Goal: Task Accomplishment & Management: Manage account settings

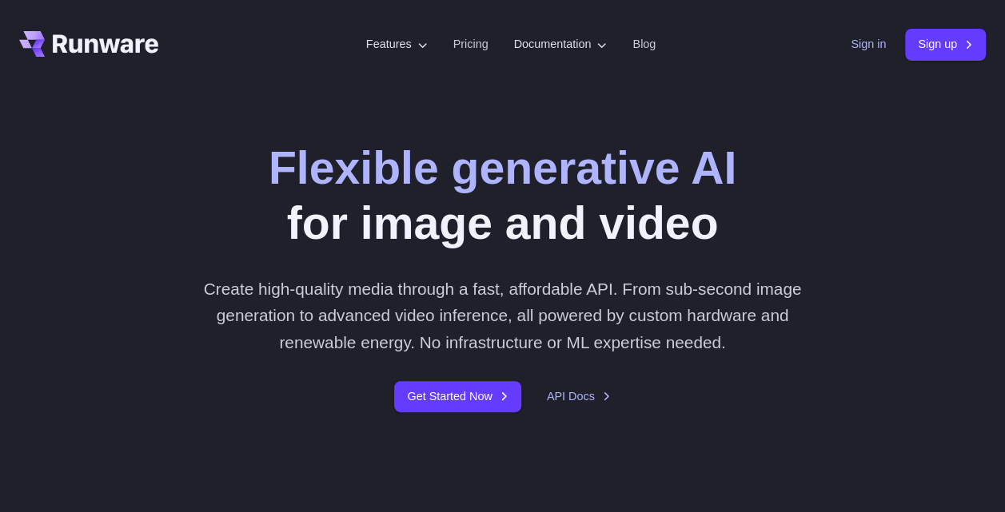
click at [863, 42] on link "Sign in" at bounding box center [868, 44] width 35 height 18
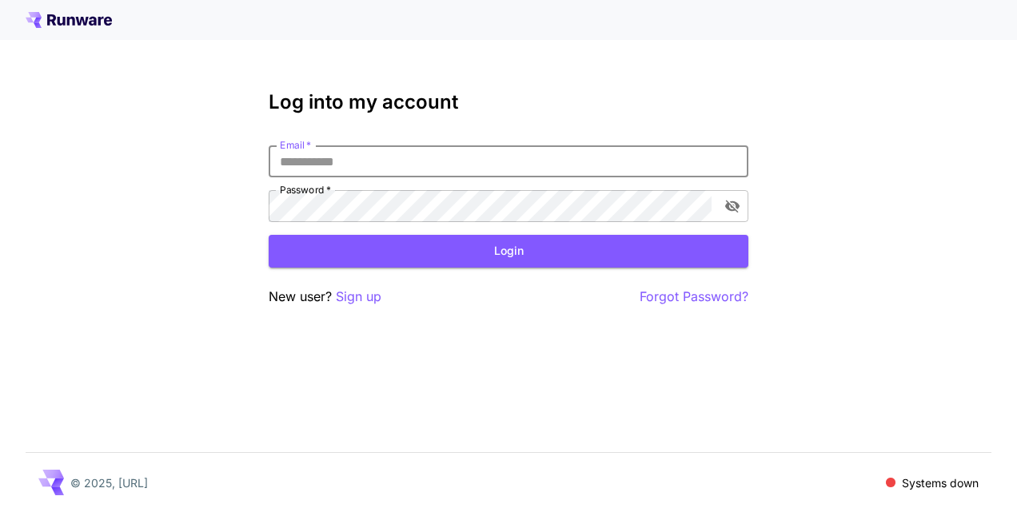
click at [403, 167] on input "Email   *" at bounding box center [509, 162] width 480 height 32
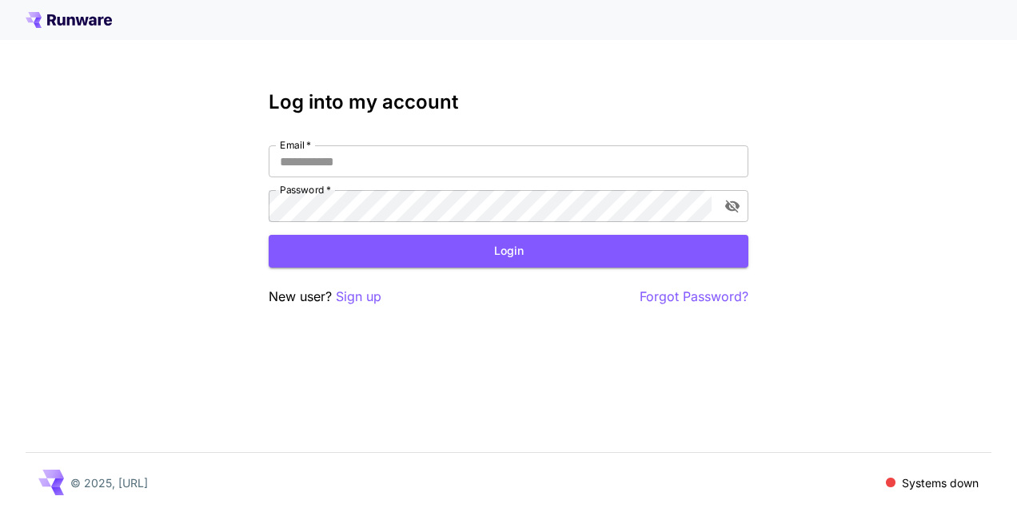
click at [322, 401] on div "Log into my account Email   * Email   * Password   * Password   * Login New use…" at bounding box center [508, 256] width 1017 height 512
click at [884, 483] on span at bounding box center [891, 483] width 14 height 14
click at [884, 483] on span at bounding box center [890, 483] width 14 height 14
click at [884, 483] on span at bounding box center [891, 483] width 16 height 16
click at [884, 483] on span at bounding box center [890, 482] width 13 height 13
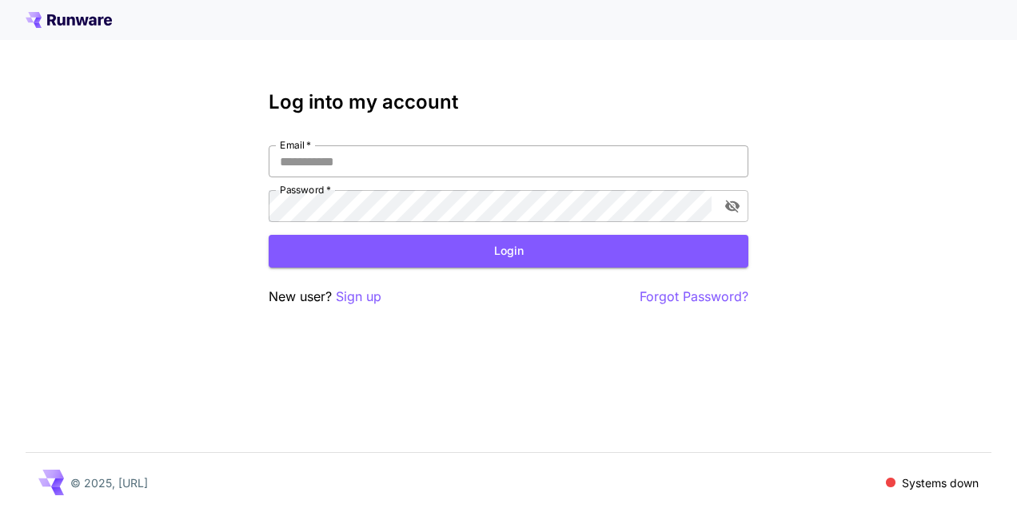
click at [563, 175] on input "Email   *" at bounding box center [509, 162] width 480 height 32
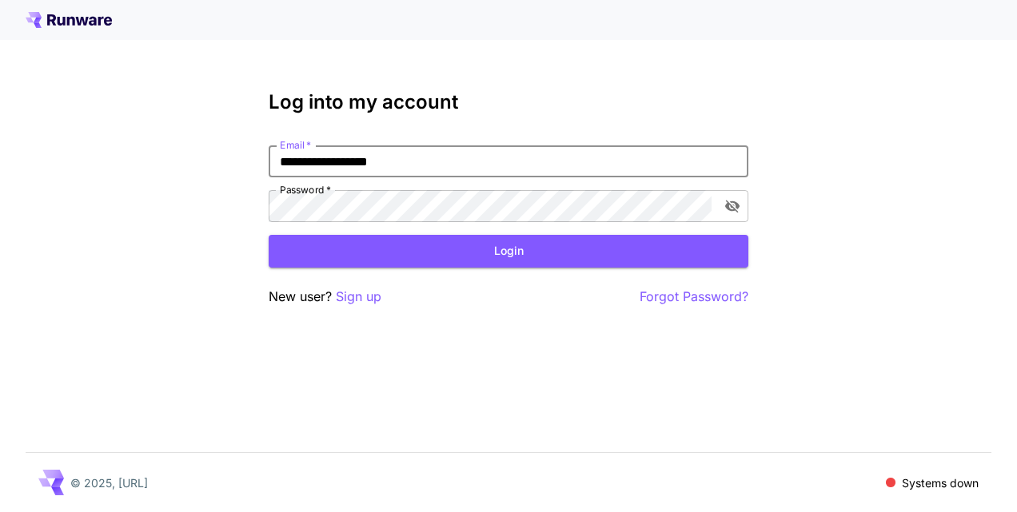
click at [445, 172] on input "**********" at bounding box center [509, 162] width 480 height 32
type input "**********"
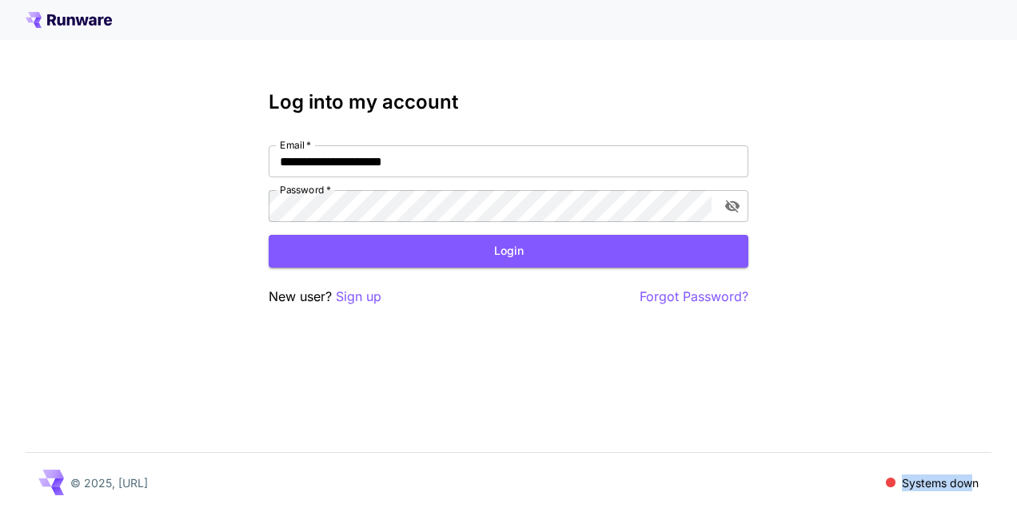
drag, startPoint x: 883, startPoint y: 472, endPoint x: 971, endPoint y: 491, distance: 89.1
click at [971, 491] on div "© 2025, Runware.ai Systems down" at bounding box center [509, 482] width 966 height 59
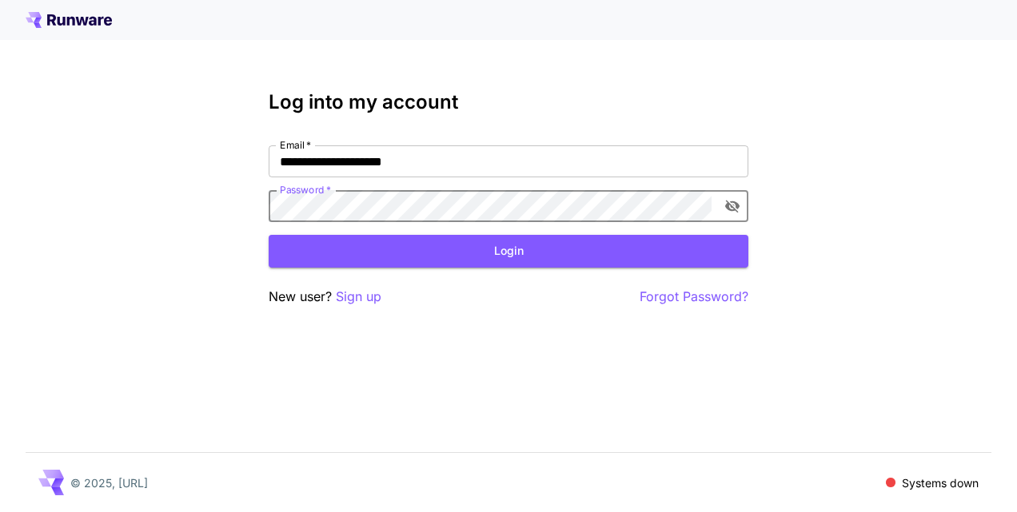
click button "Login" at bounding box center [509, 251] width 480 height 33
click at [426, 171] on input "**********" at bounding box center [509, 162] width 480 height 32
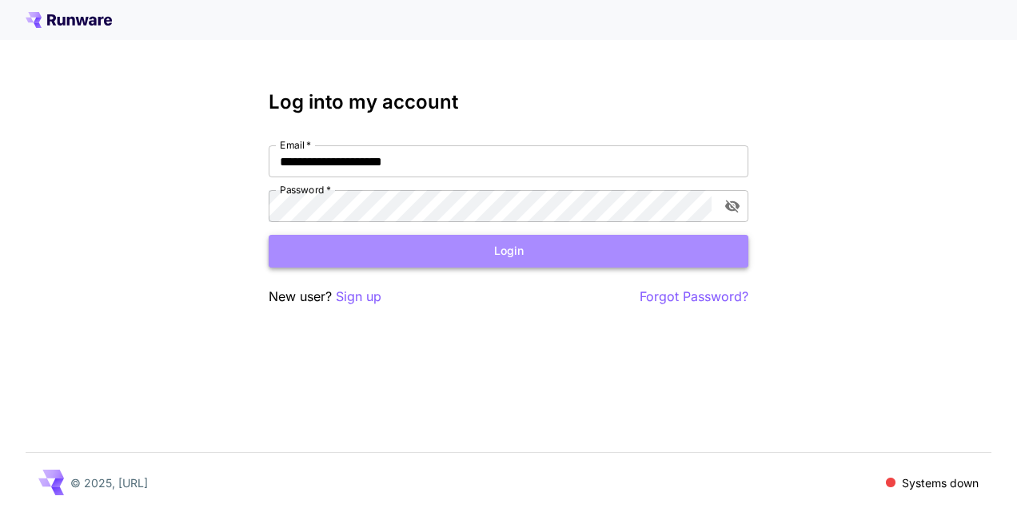
click at [347, 248] on button "Login" at bounding box center [509, 251] width 480 height 33
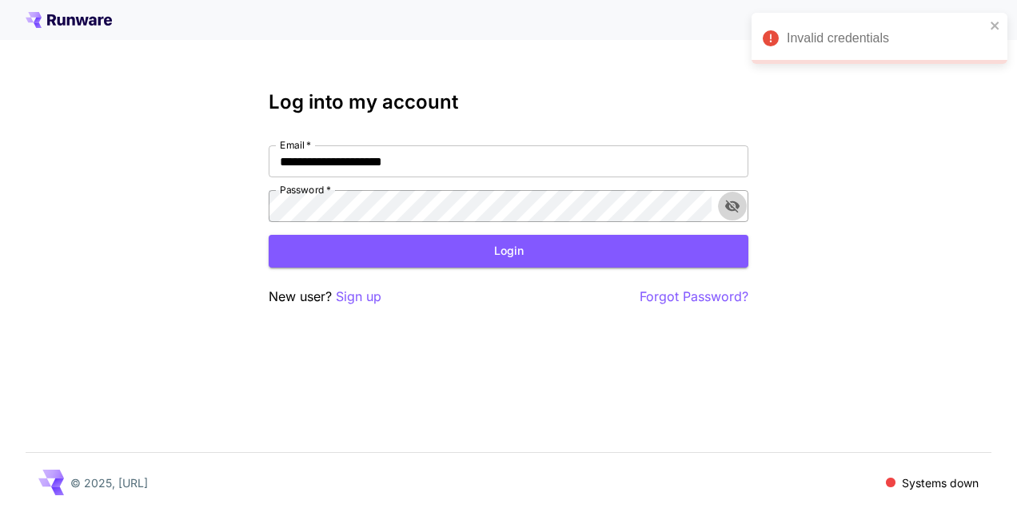
click at [738, 214] on button "toggle password visibility" at bounding box center [732, 206] width 29 height 29
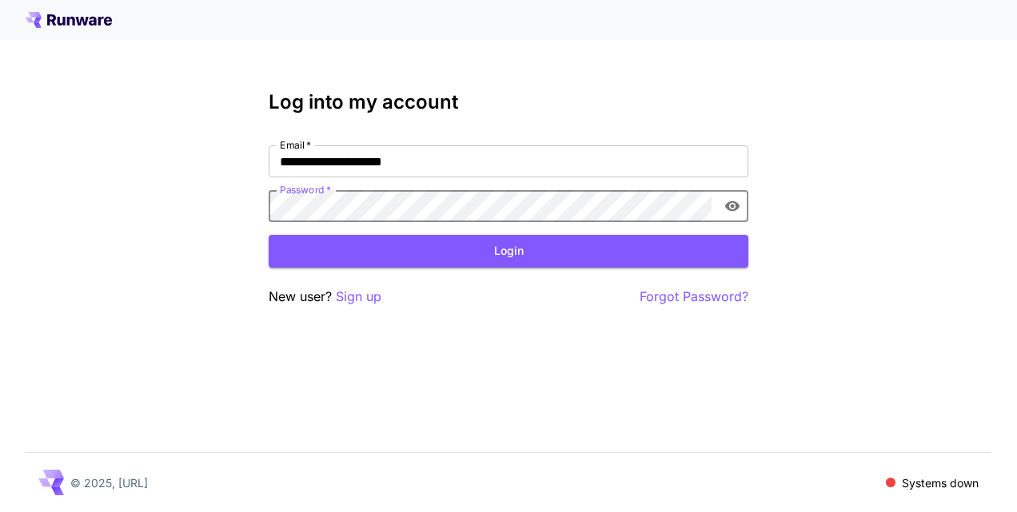
click at [206, 208] on div "**********" at bounding box center [508, 256] width 1017 height 512
click at [907, 481] on p "Systems down" at bounding box center [940, 483] width 77 height 17
drag, startPoint x: 907, startPoint y: 481, endPoint x: 890, endPoint y: 482, distance: 16.8
click at [890, 482] on span at bounding box center [891, 483] width 10 height 10
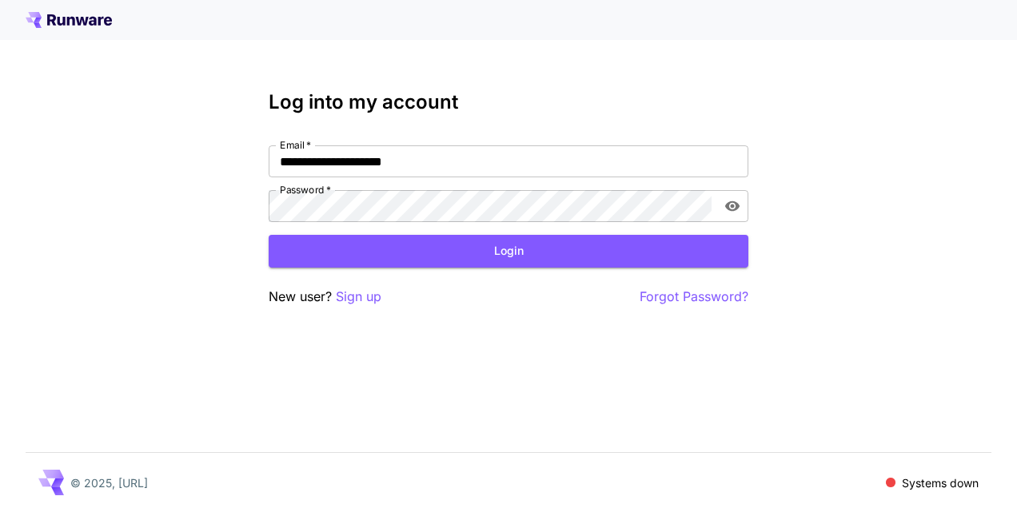
click at [890, 482] on span at bounding box center [891, 483] width 10 height 10
click at [255, 214] on div "**********" at bounding box center [508, 256] width 1017 height 512
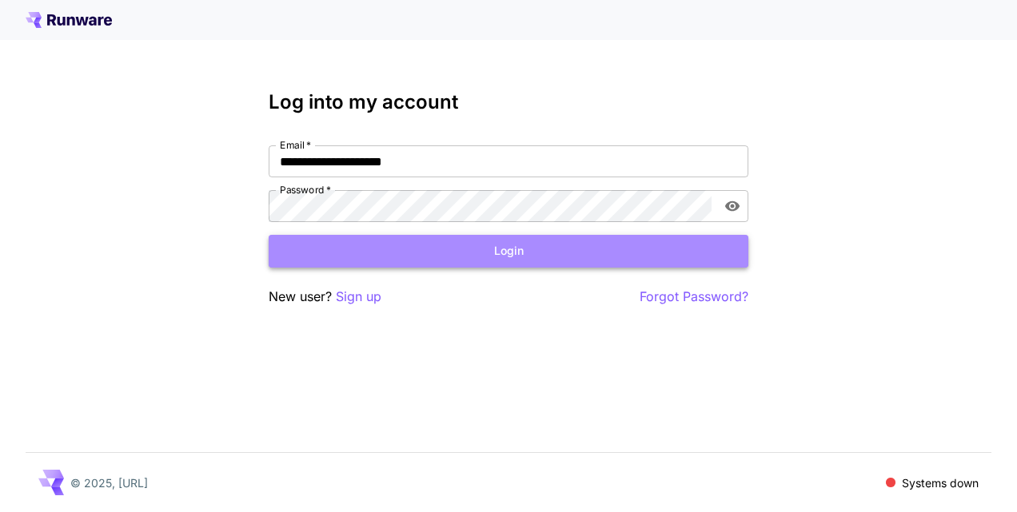
click at [496, 246] on button "Login" at bounding box center [509, 251] width 480 height 33
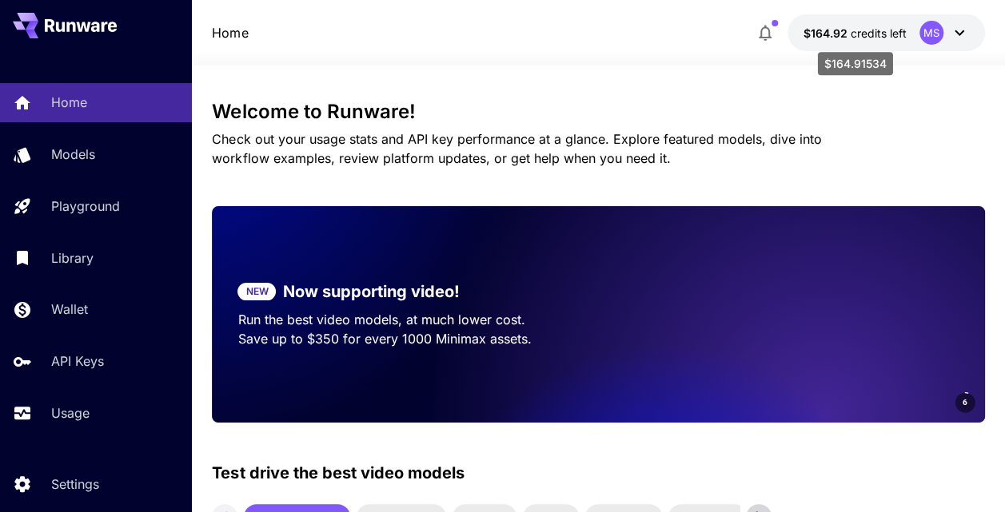
click at [844, 42] on div "$164.91534" at bounding box center [855, 59] width 78 height 36
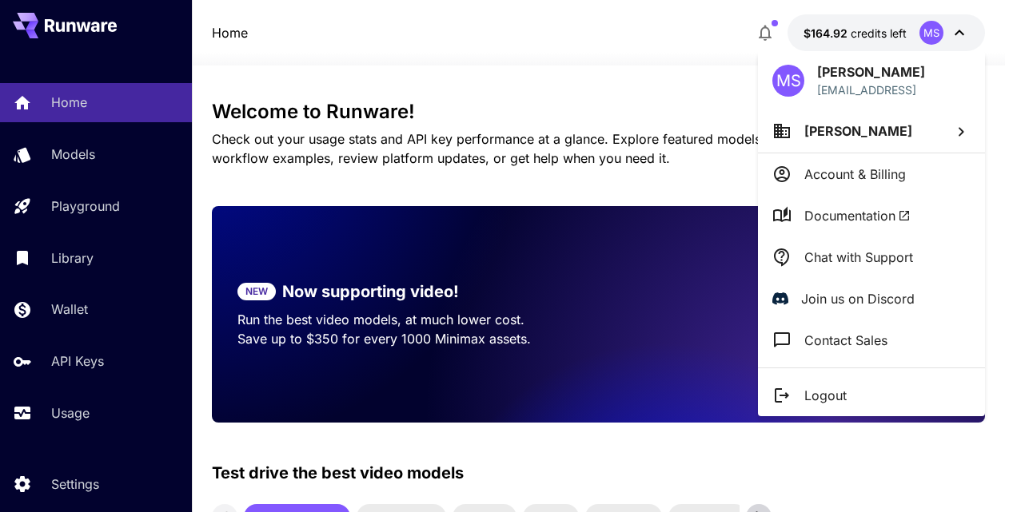
click at [684, 70] on div at bounding box center [508, 256] width 1017 height 512
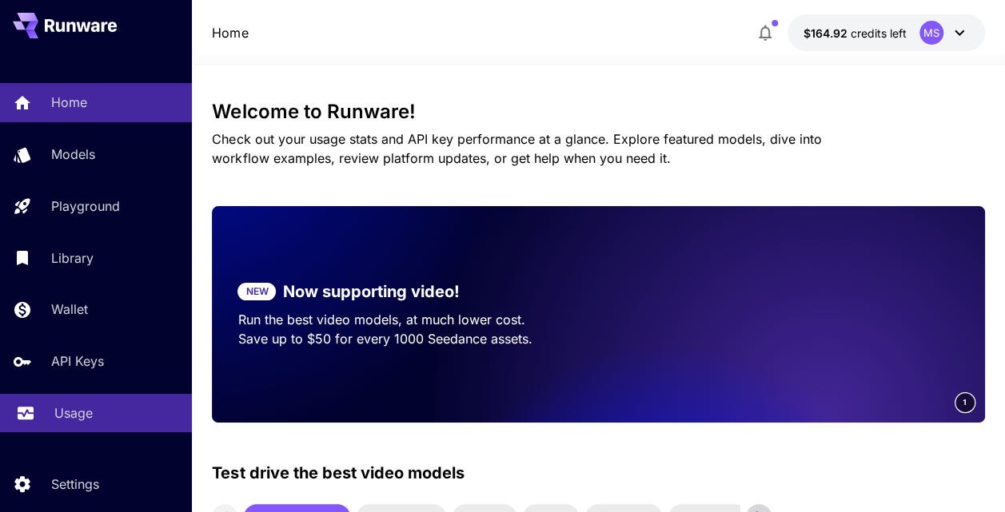
click at [58, 401] on link "Usage" at bounding box center [96, 413] width 192 height 39
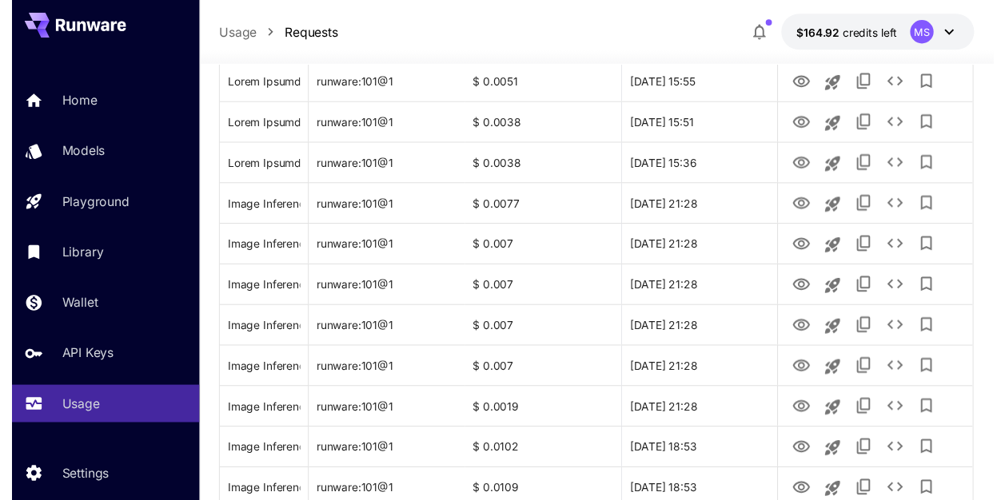
scroll to position [253, 0]
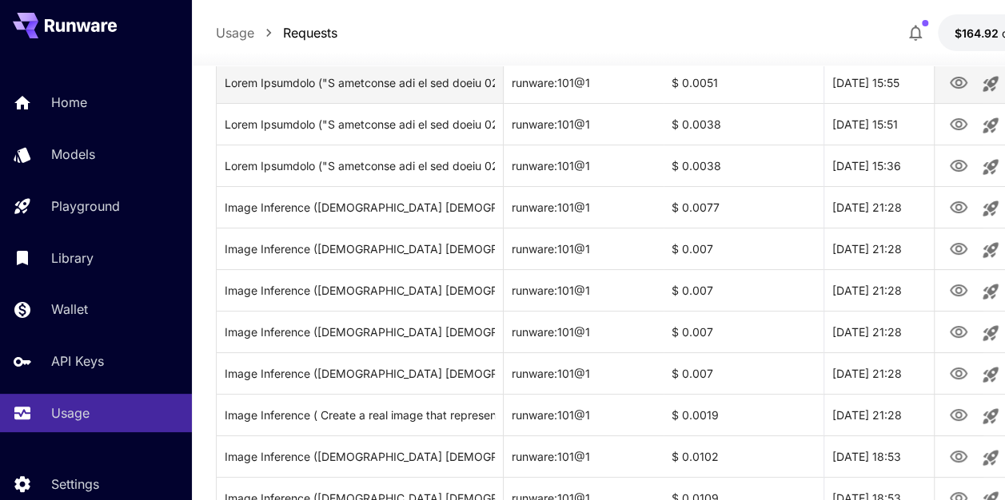
drag, startPoint x: 302, startPoint y: 86, endPoint x: 502, endPoint y: 76, distance: 200.1
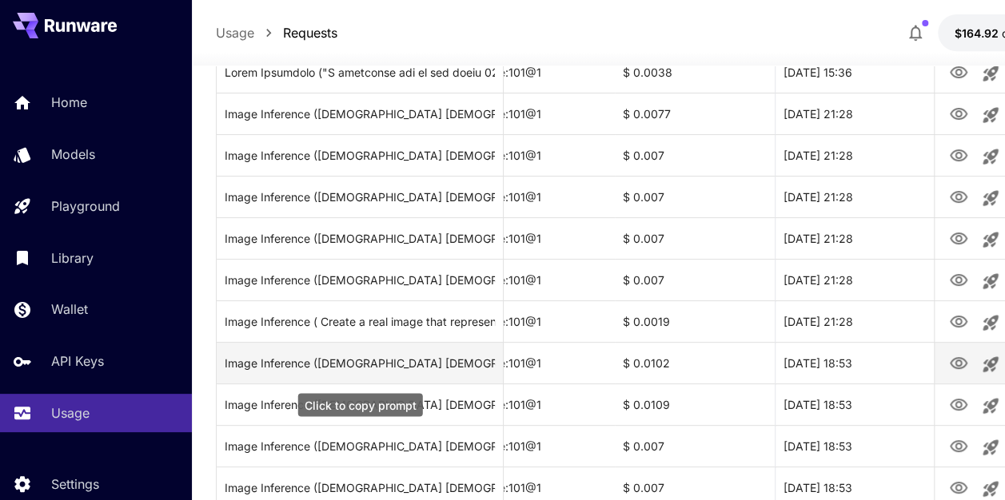
scroll to position [0, 0]
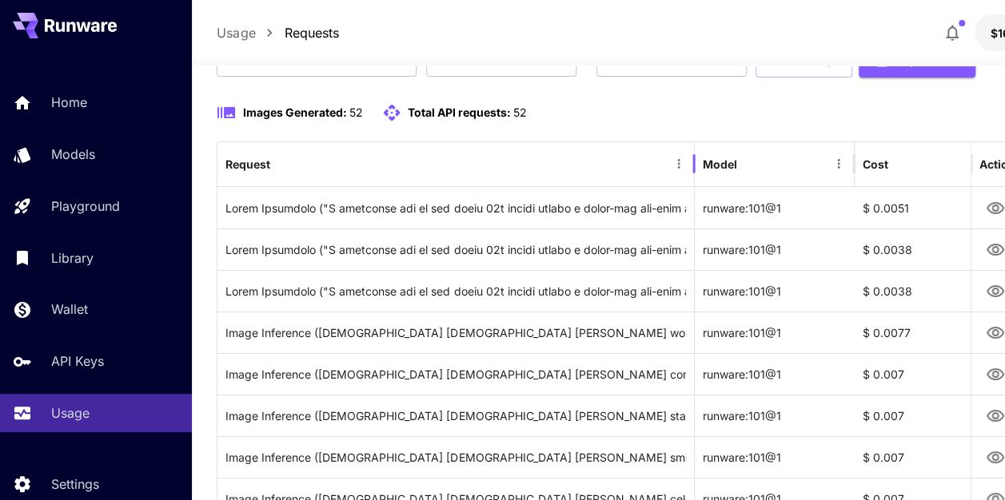
drag, startPoint x: 500, startPoint y: 156, endPoint x: 692, endPoint y: 177, distance: 192.3
click at [692, 177] on div at bounding box center [694, 164] width 8 height 45
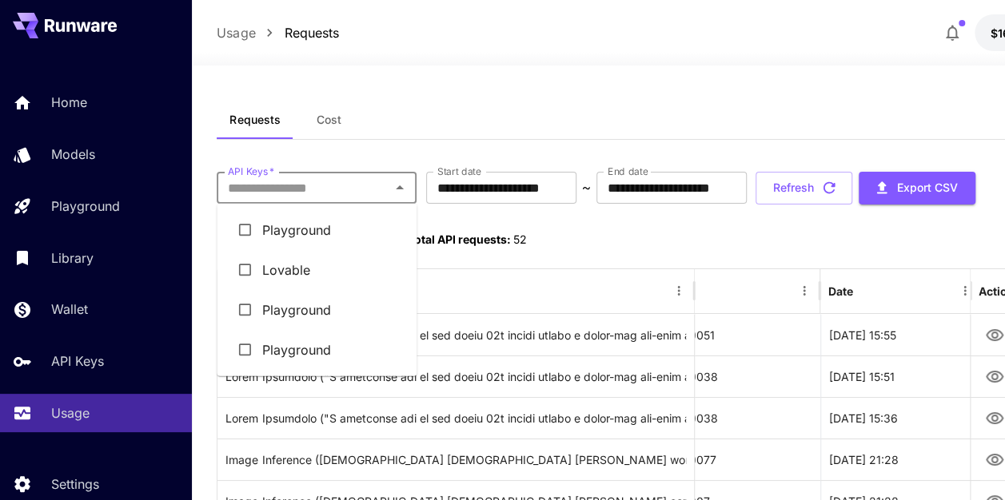
click at [344, 182] on input "API Keys   *" at bounding box center [303, 188] width 164 height 22
click at [305, 238] on li "Playground" at bounding box center [317, 230] width 200 height 40
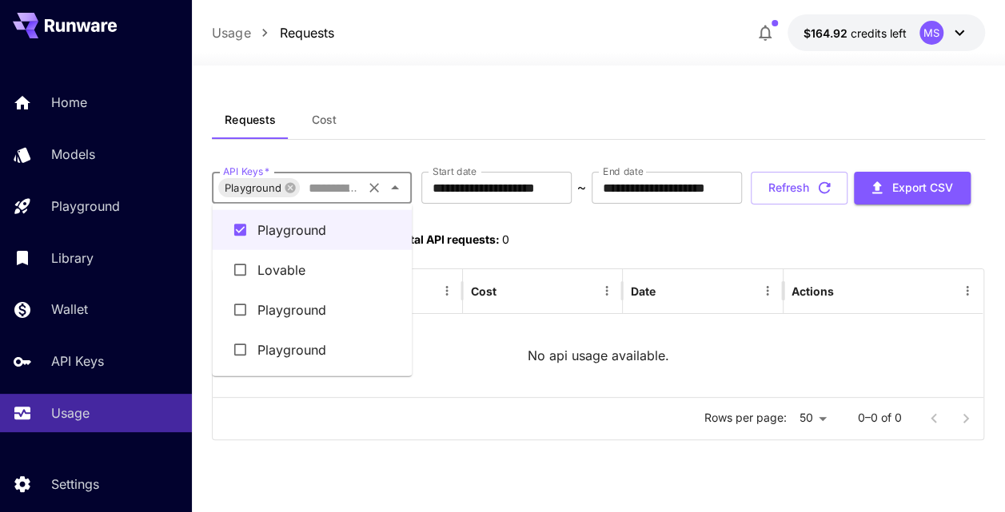
click at [330, 197] on input "API Keys   *" at bounding box center [330, 188] width 58 height 22
click at [304, 277] on li "Lovable" at bounding box center [312, 270] width 200 height 40
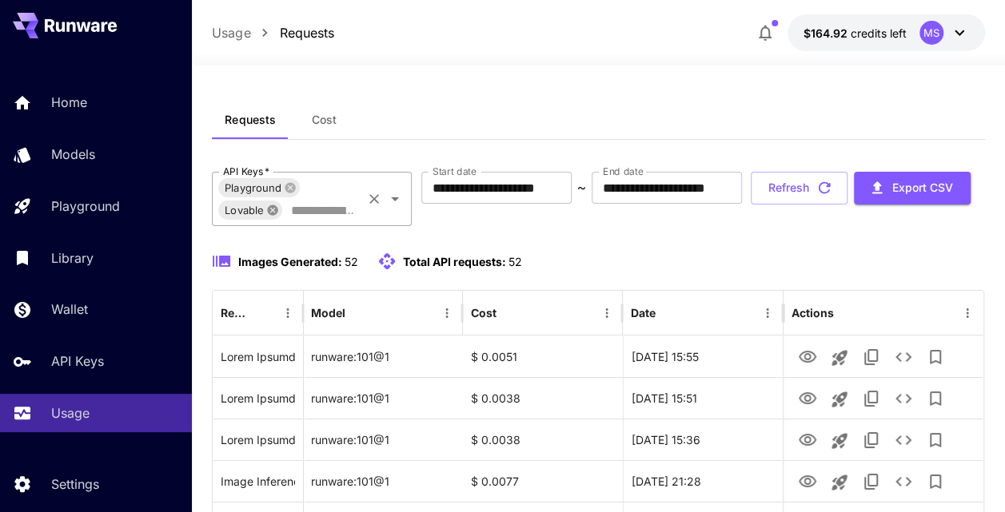
click at [273, 206] on icon at bounding box center [273, 210] width 10 height 10
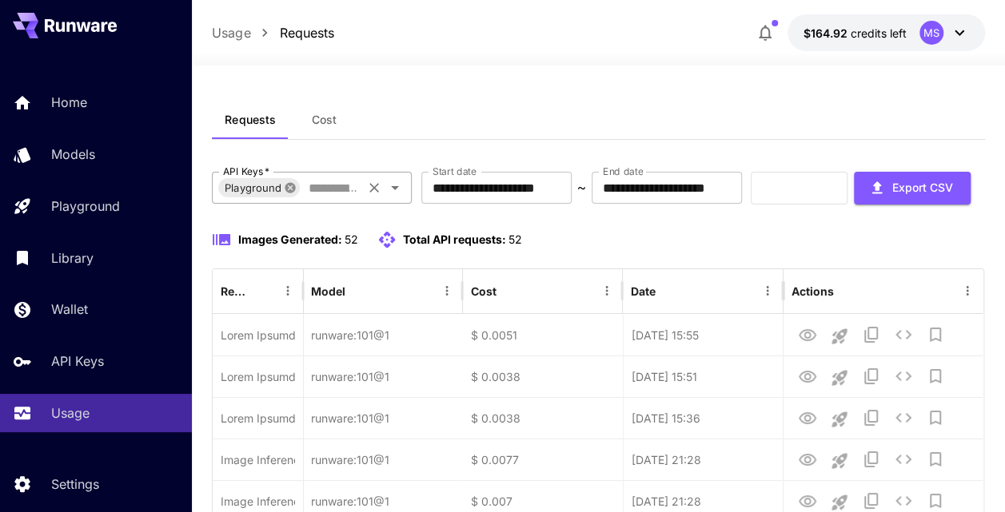
click at [285, 185] on icon at bounding box center [290, 187] width 13 height 13
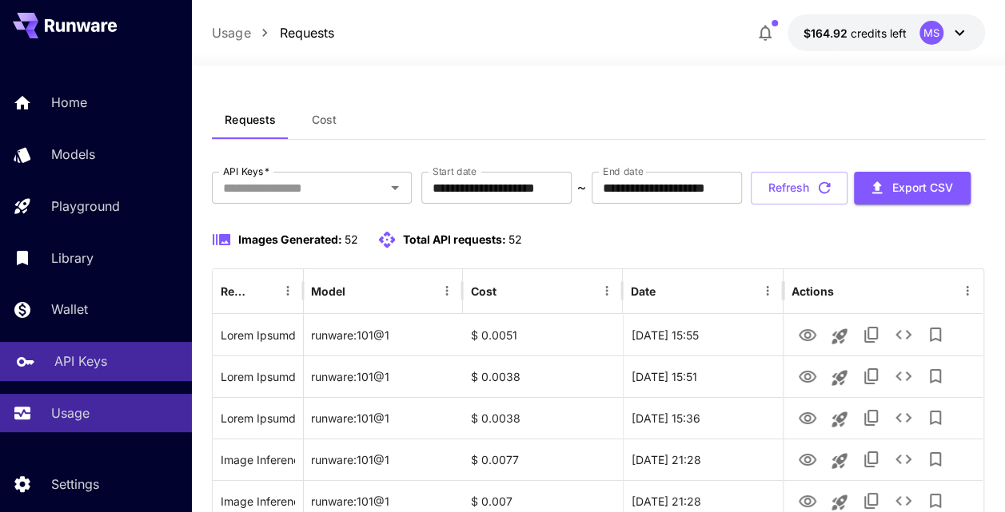
click at [61, 365] on p "API Keys" at bounding box center [80, 361] width 53 height 19
